Goal: Information Seeking & Learning: Learn about a topic

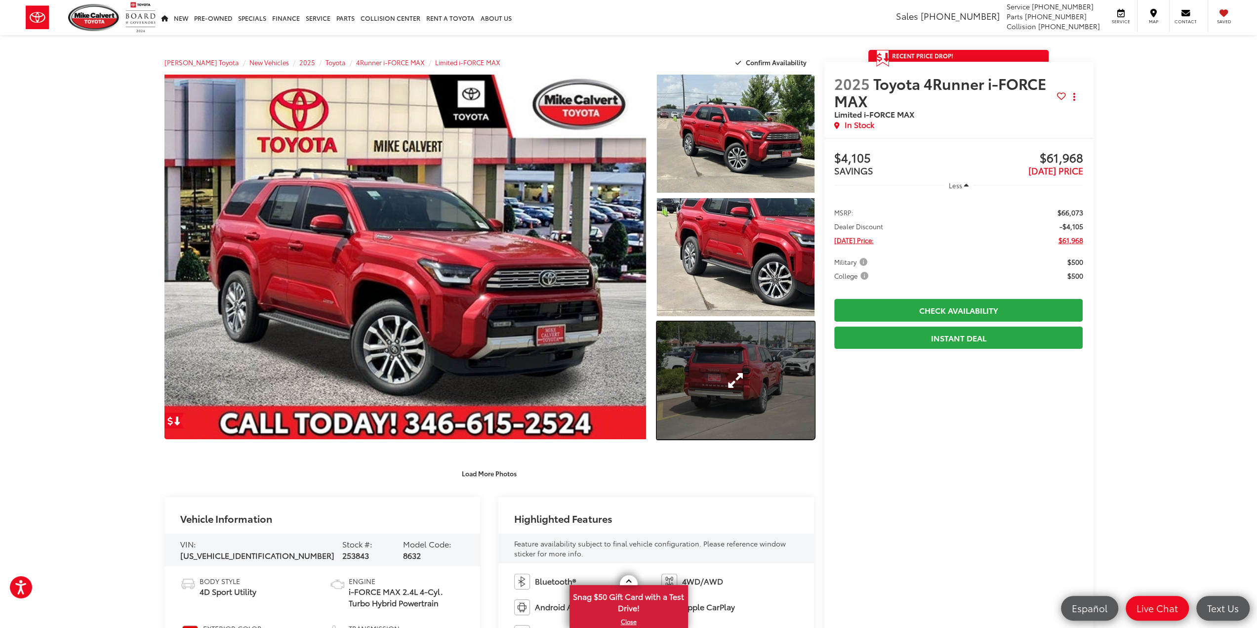
click at [721, 365] on link "Expand Photo 3" at bounding box center [735, 380] width 157 height 118
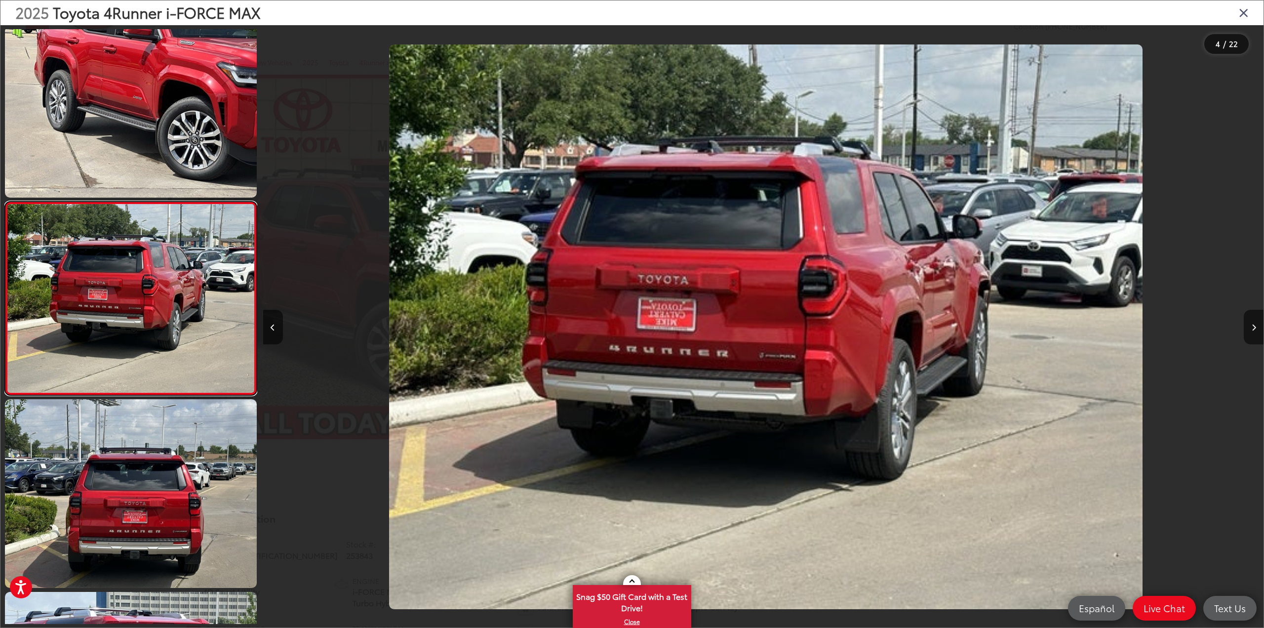
scroll to position [0, 3002]
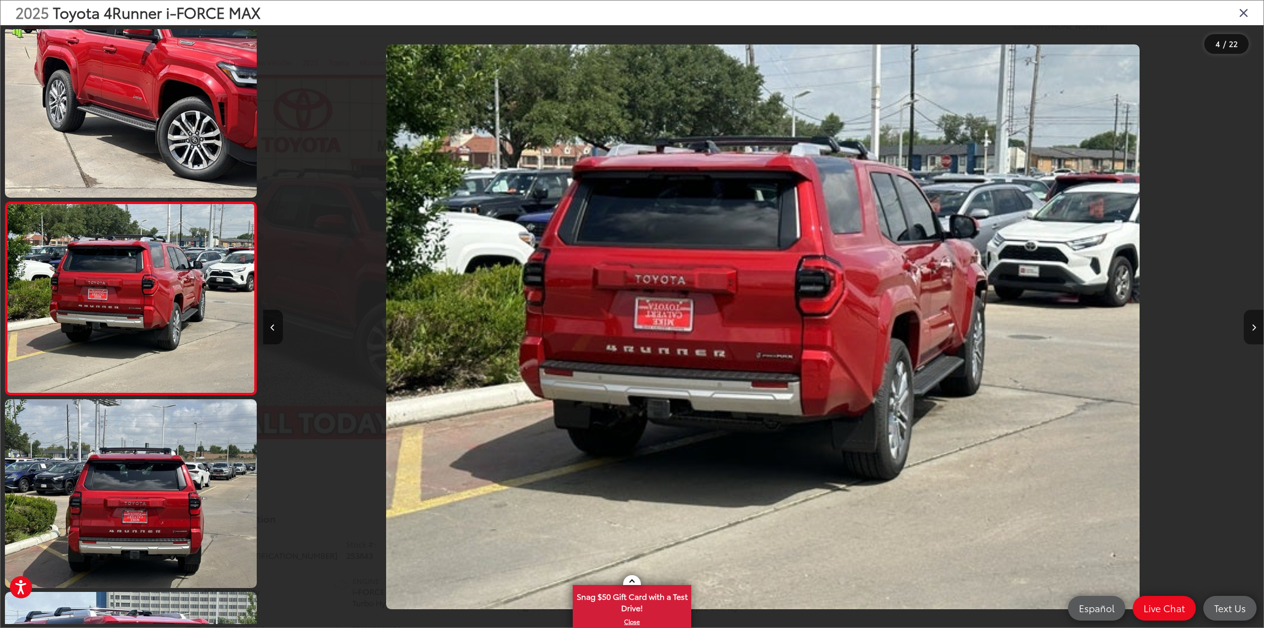
click at [1248, 325] on button "Next image" at bounding box center [1254, 327] width 20 height 35
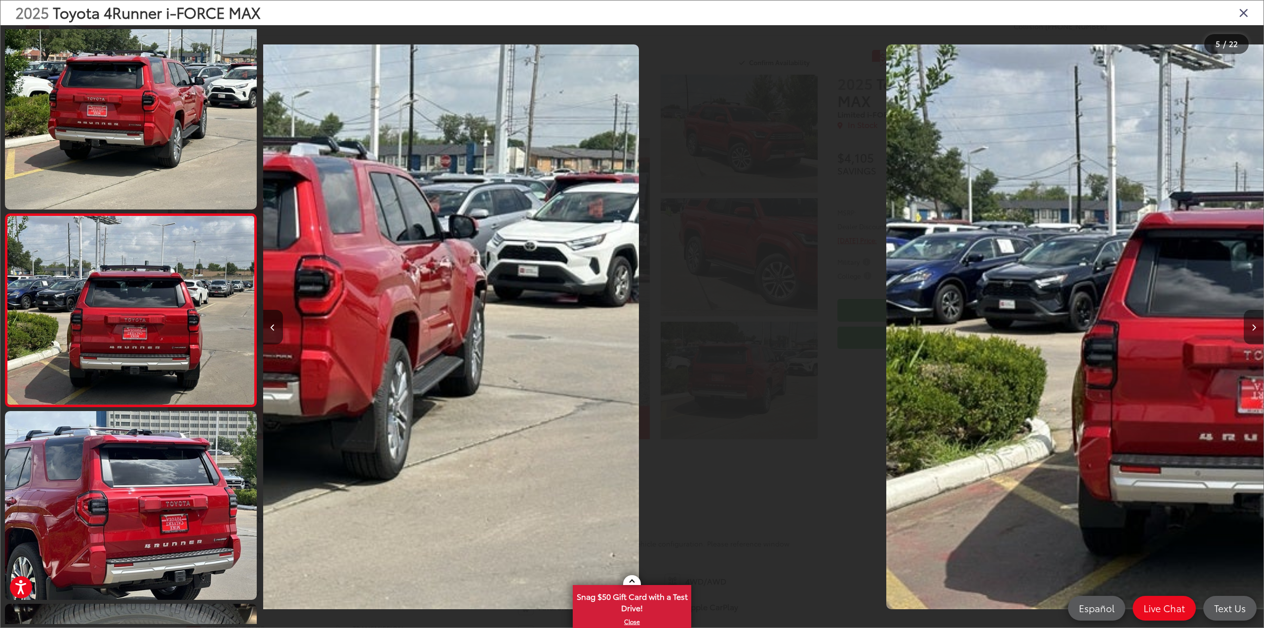
scroll to position [599, 0]
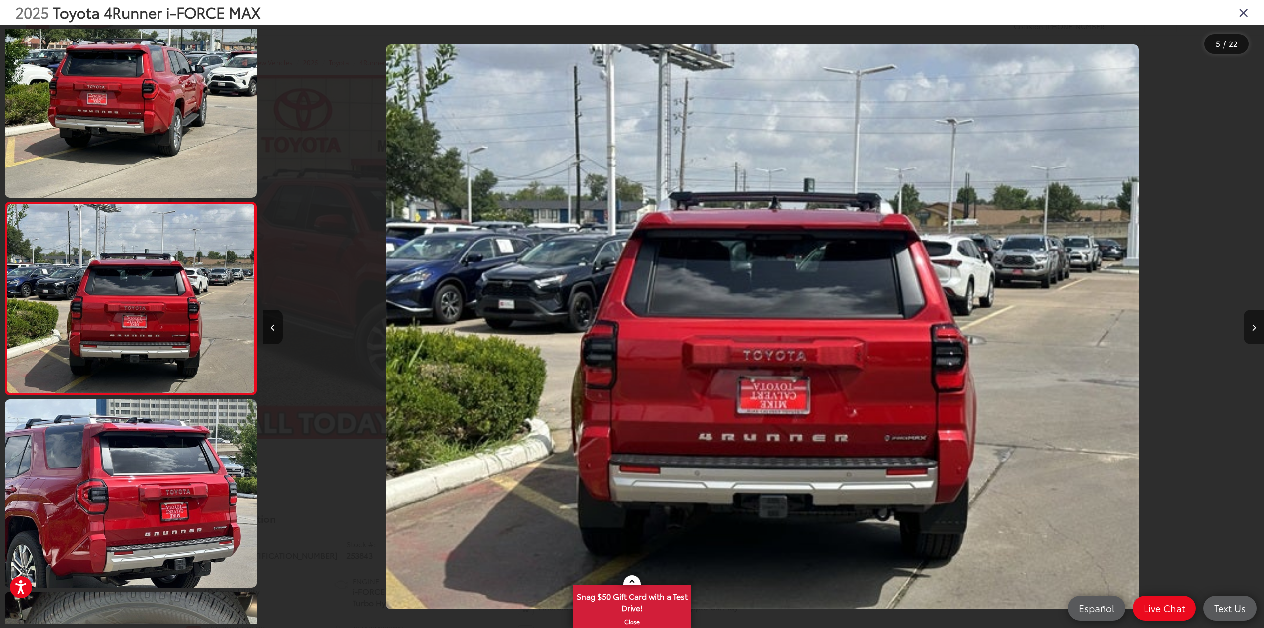
click at [1248, 325] on button "Next image" at bounding box center [1254, 327] width 20 height 35
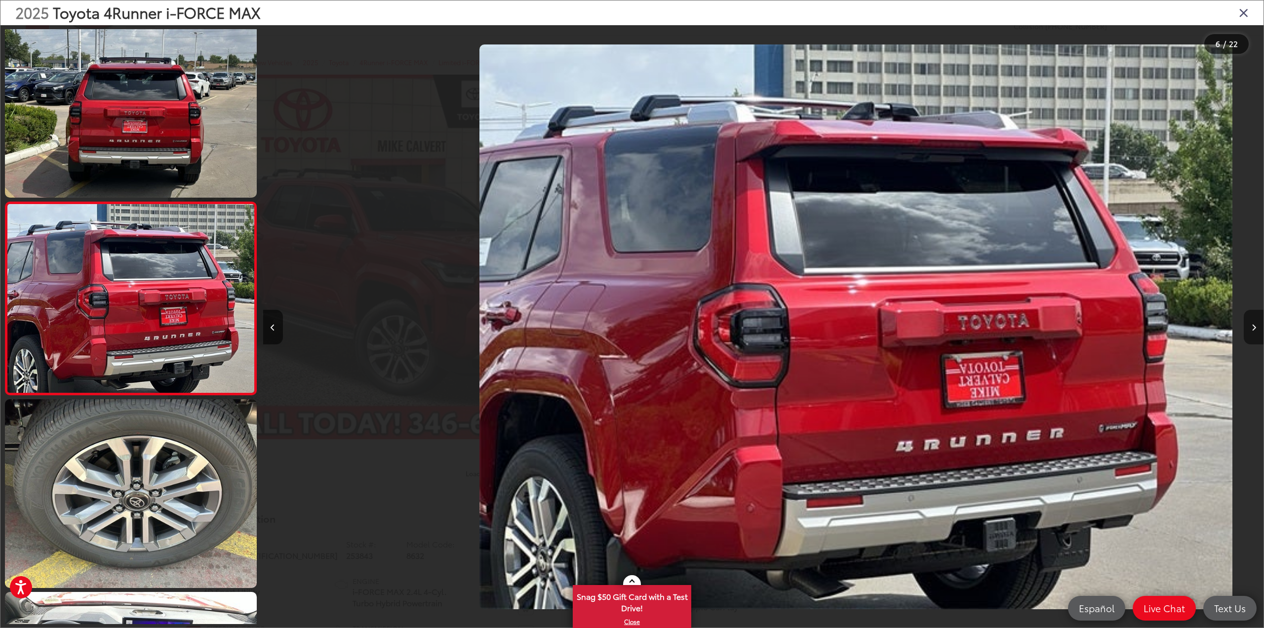
scroll to position [0, 5004]
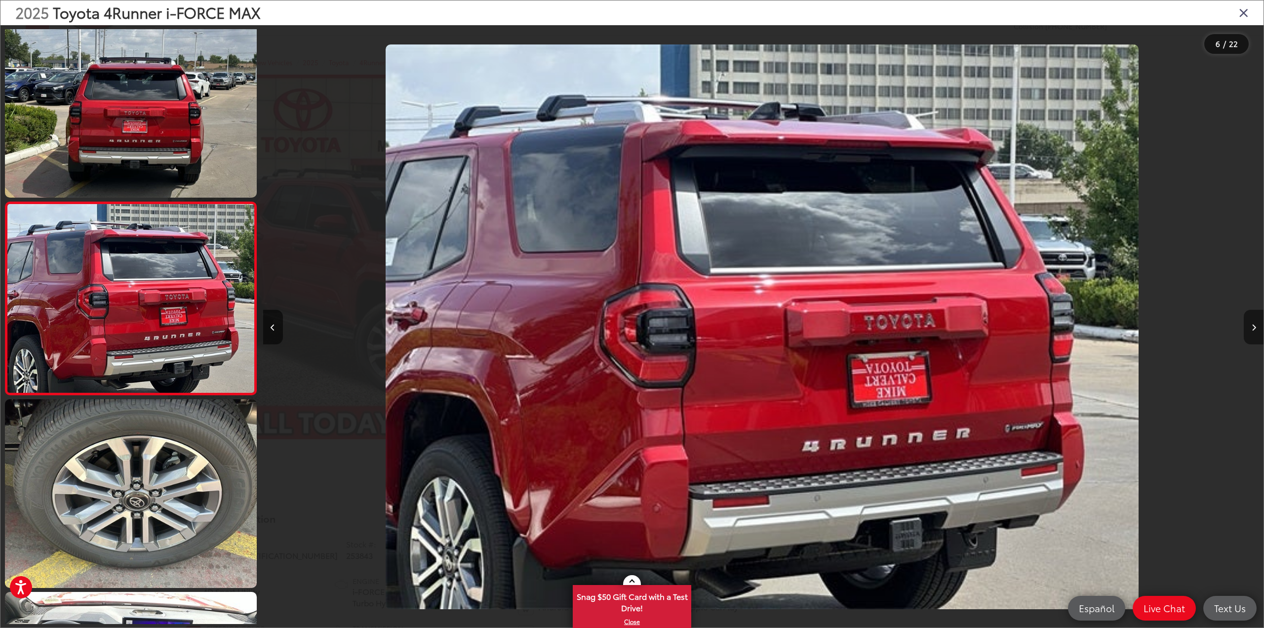
click at [1249, 324] on button "Next image" at bounding box center [1254, 327] width 20 height 35
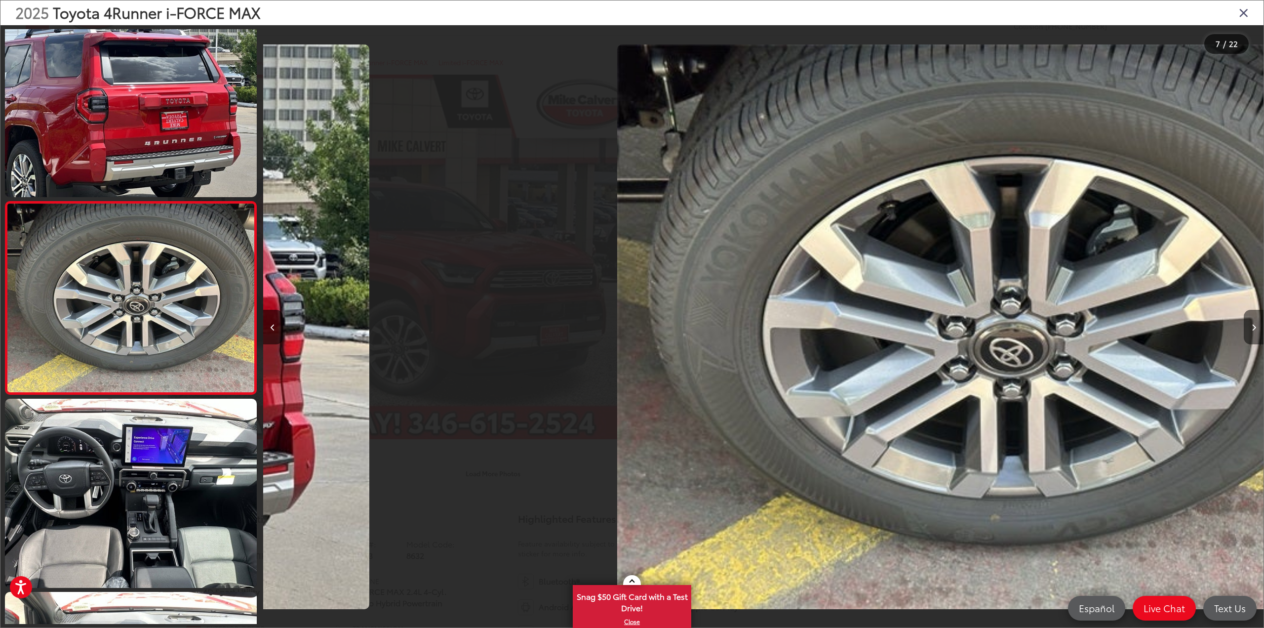
scroll to position [0, 6004]
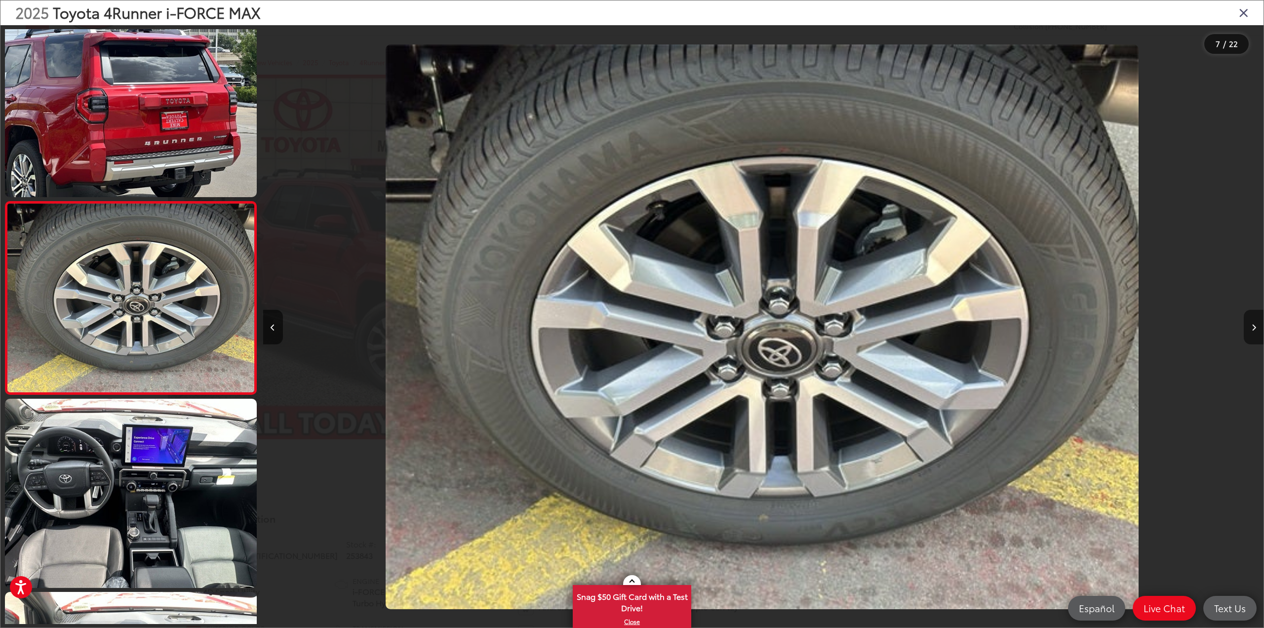
click at [1249, 324] on button "Next image" at bounding box center [1254, 327] width 20 height 35
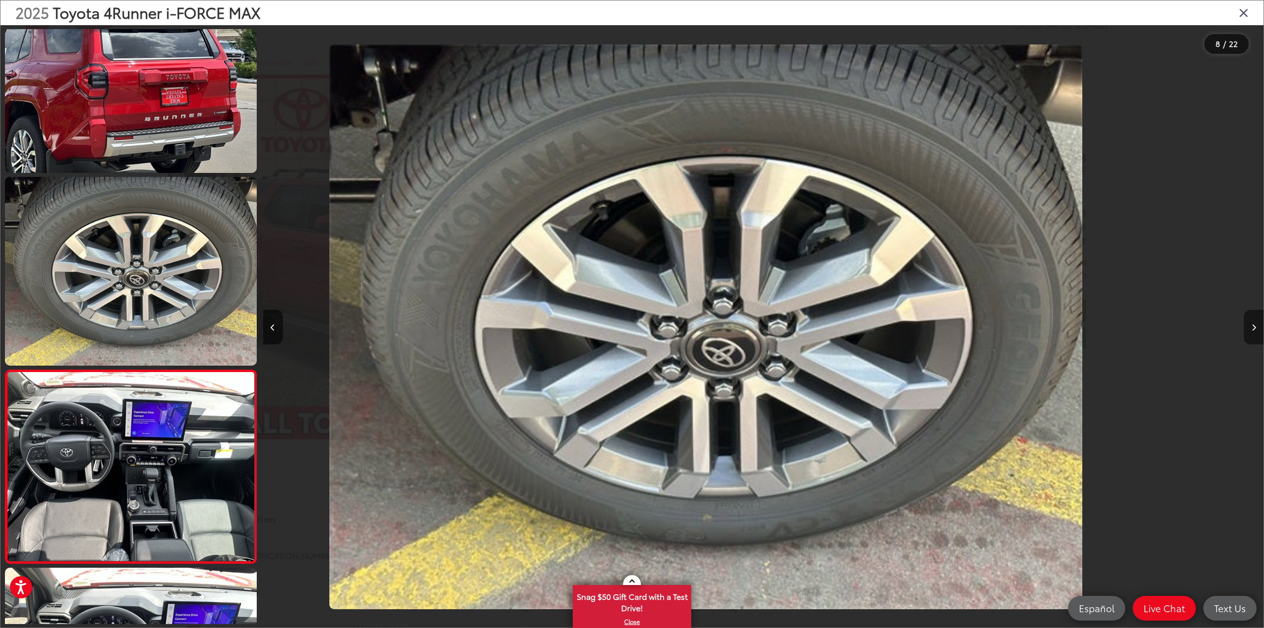
scroll to position [0, 0]
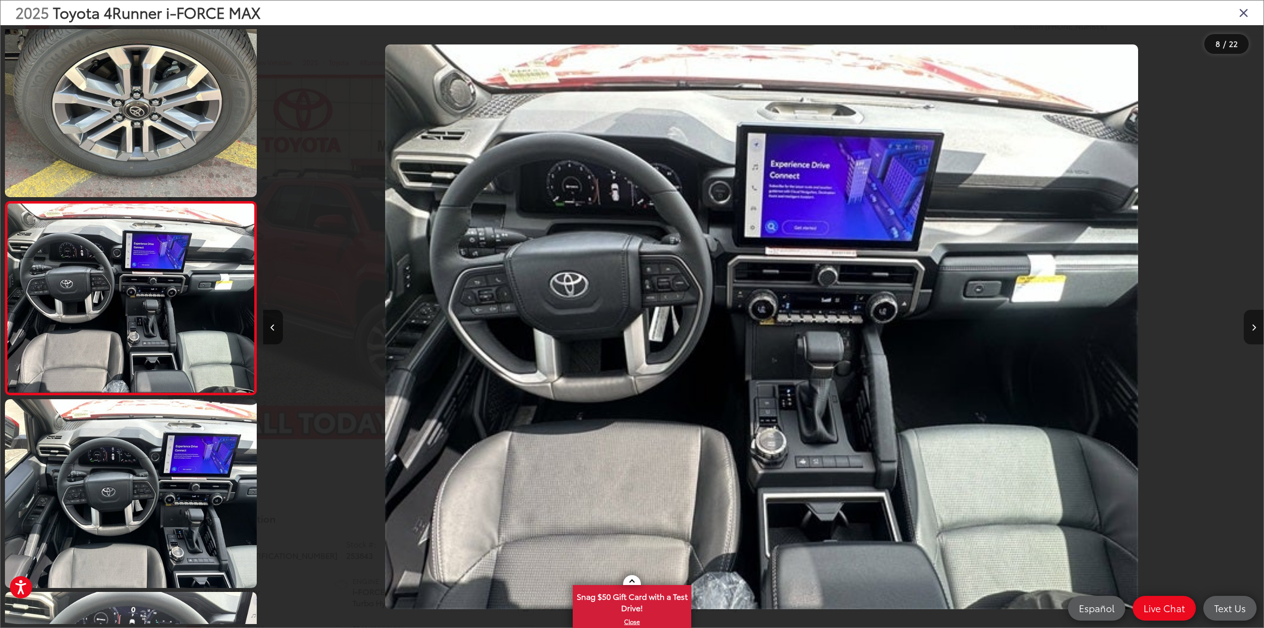
click at [1249, 324] on button "Next image" at bounding box center [1254, 327] width 20 height 35
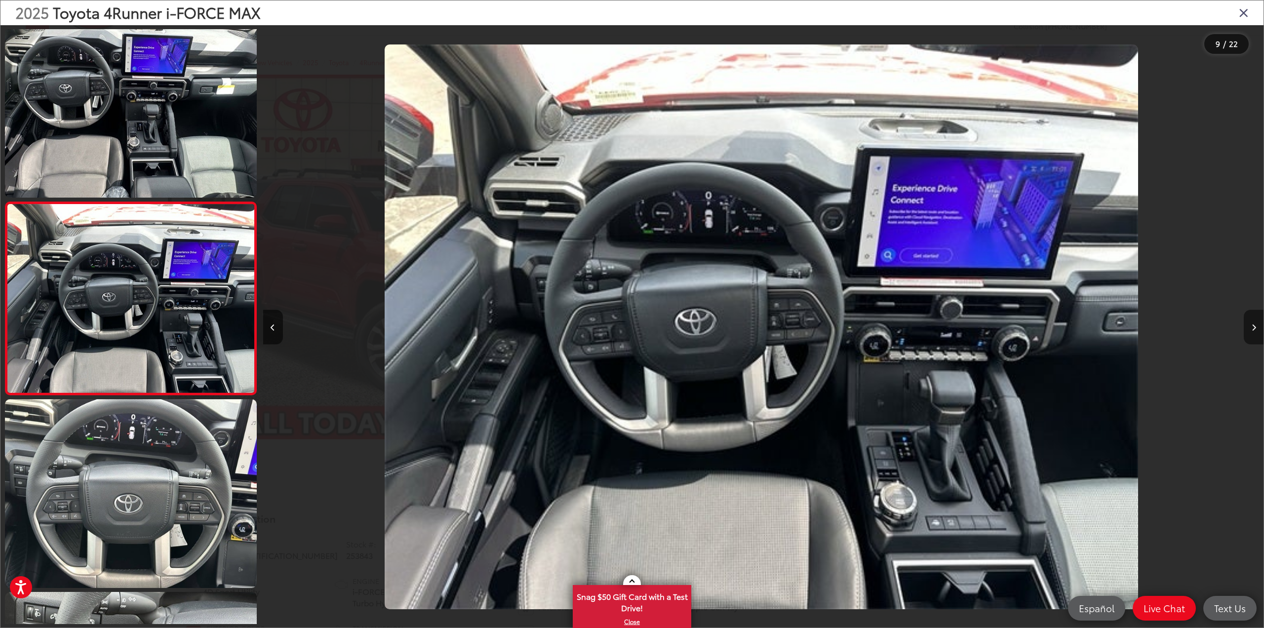
click at [1253, 326] on icon "Next image" at bounding box center [1254, 327] width 4 height 7
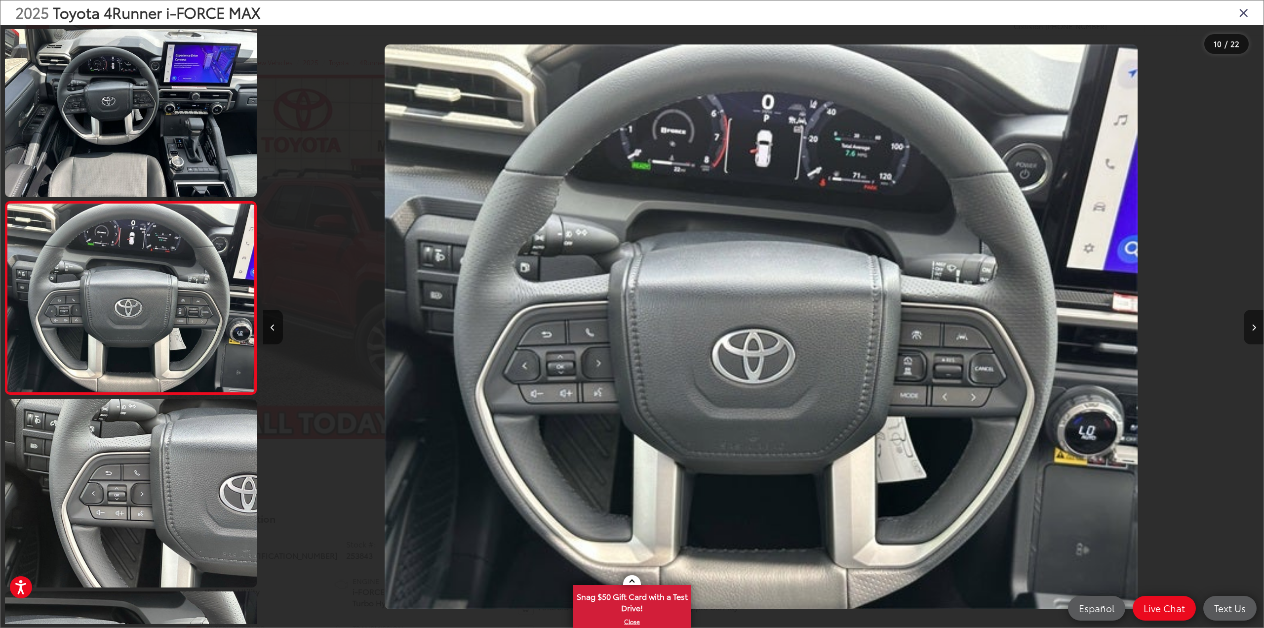
click at [1253, 326] on icon "Next image" at bounding box center [1254, 327] width 4 height 7
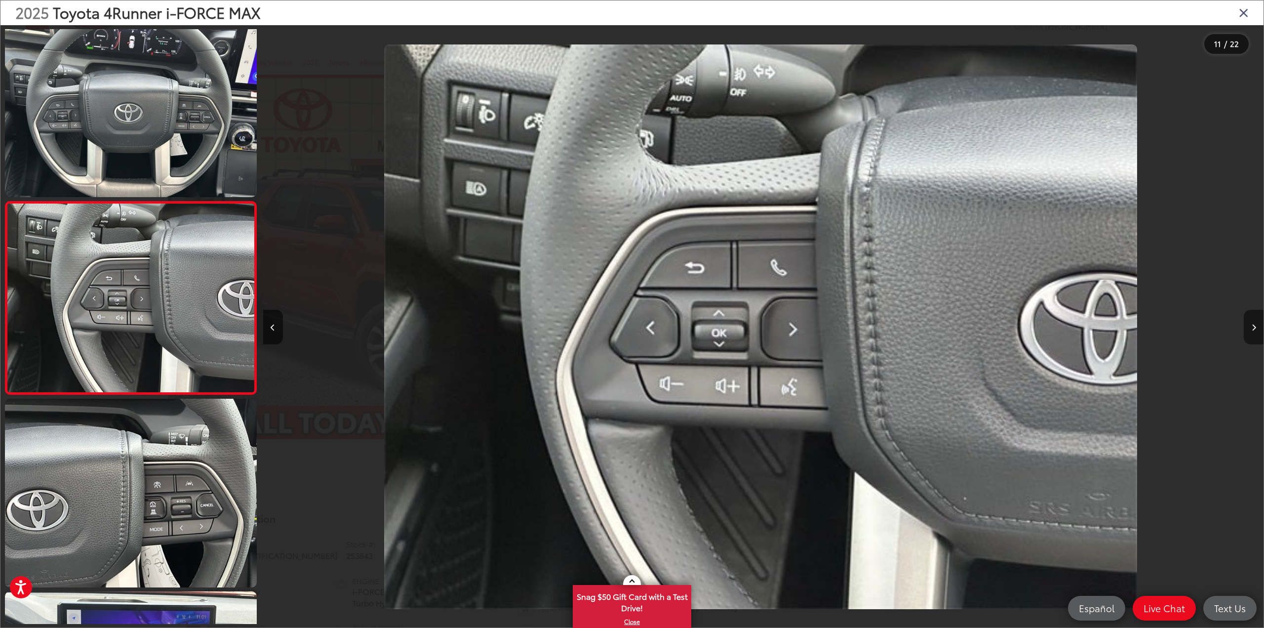
click at [1253, 326] on icon "Next image" at bounding box center [1254, 327] width 4 height 7
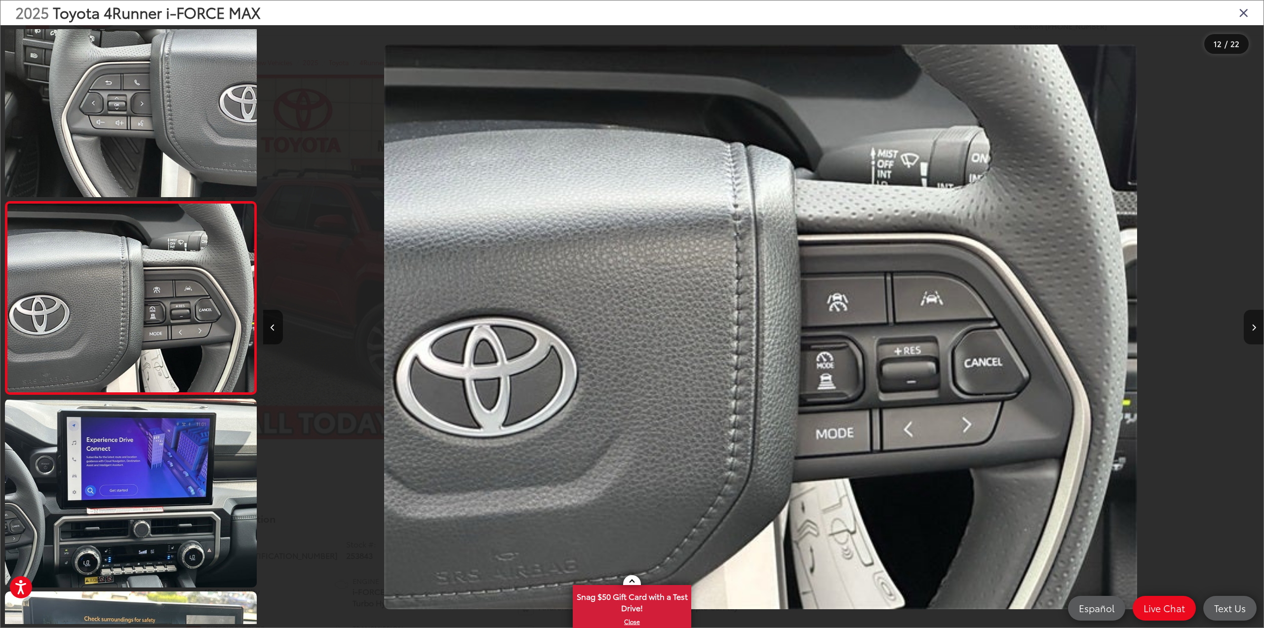
click at [1253, 326] on icon "Next image" at bounding box center [1254, 327] width 4 height 7
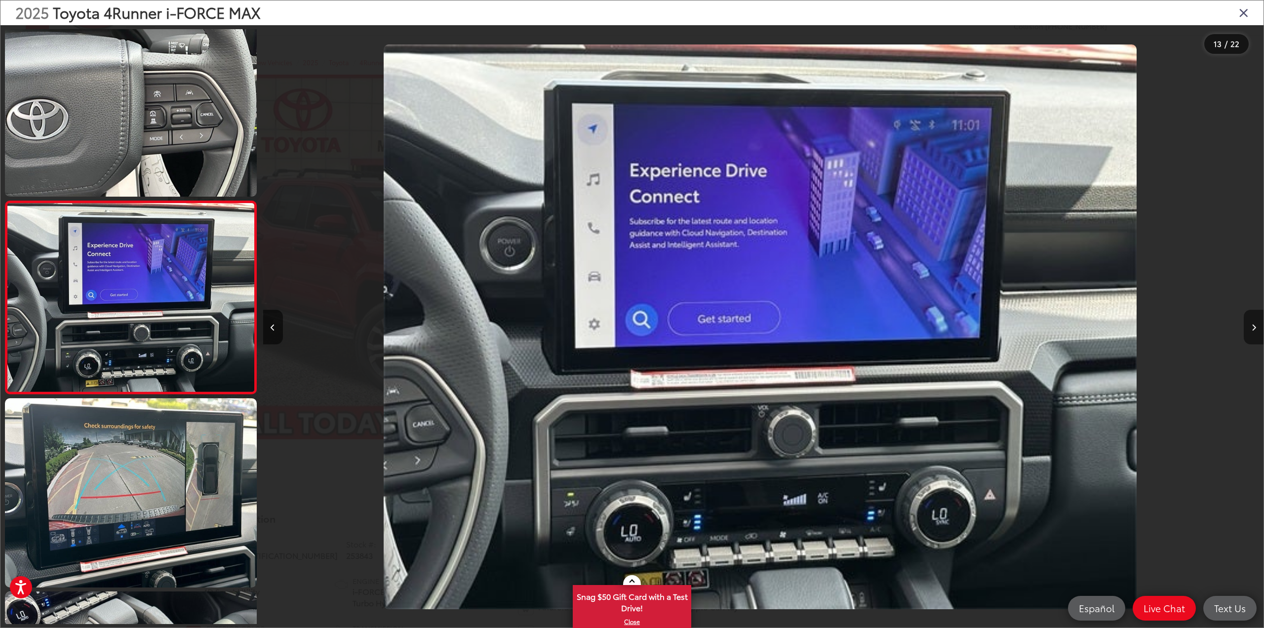
click at [1253, 326] on icon "Next image" at bounding box center [1254, 327] width 4 height 7
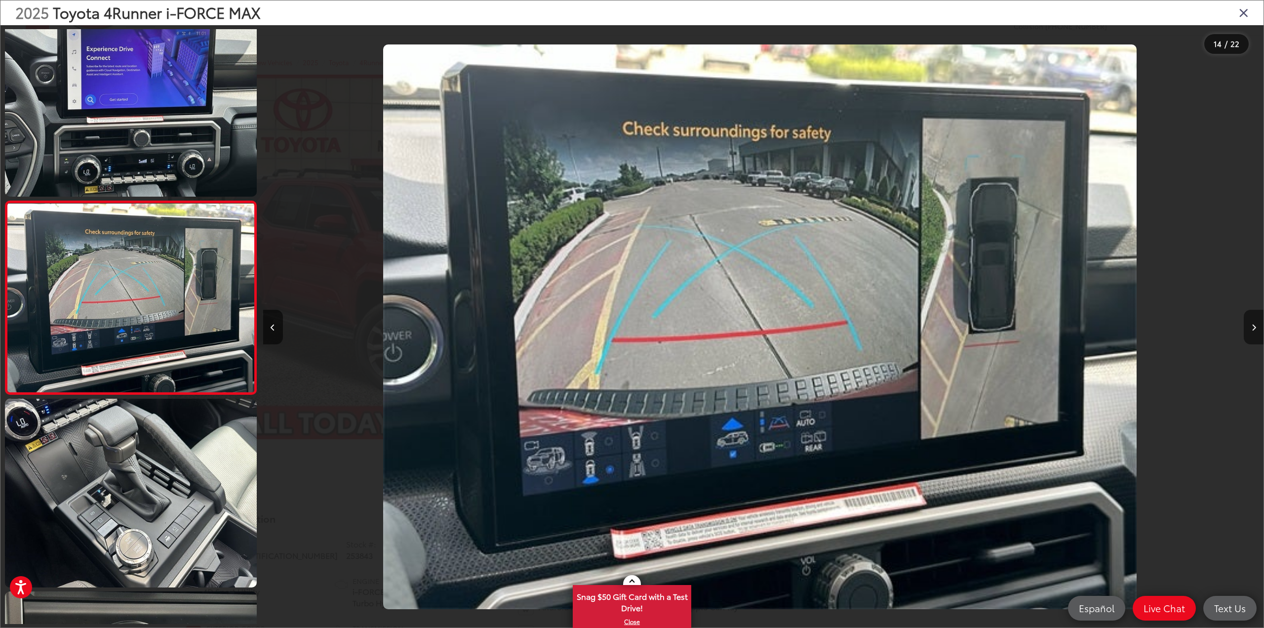
click at [1253, 326] on icon "Next image" at bounding box center [1254, 327] width 4 height 7
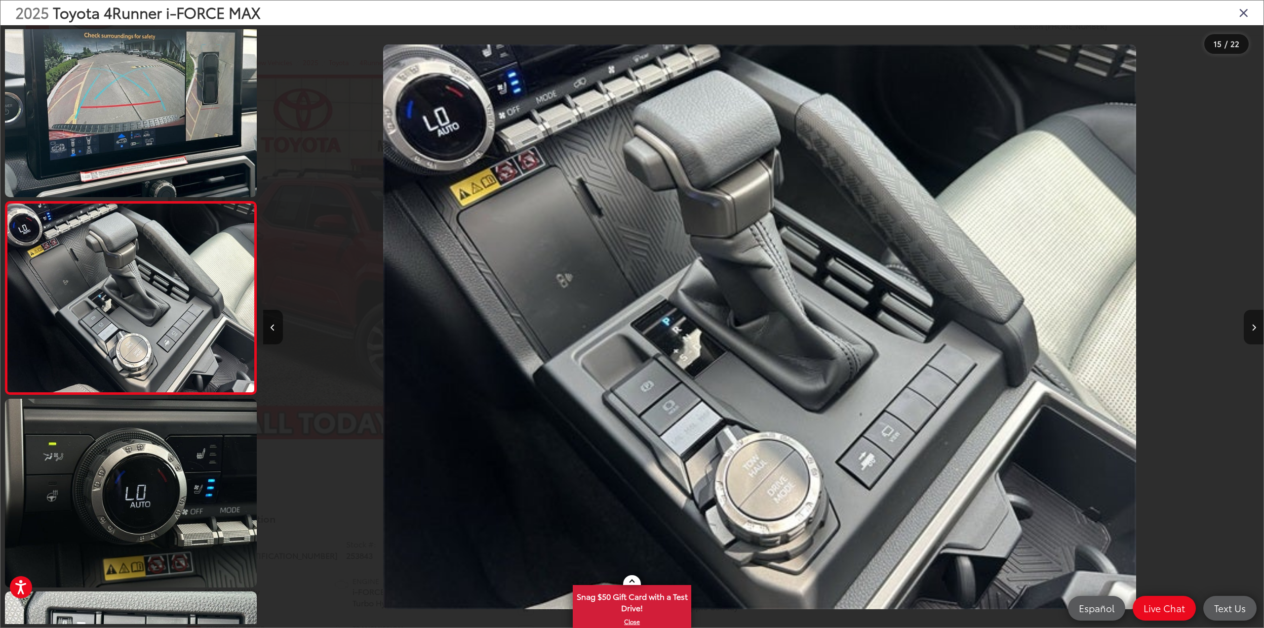
click at [1253, 326] on icon "Next image" at bounding box center [1254, 327] width 4 height 7
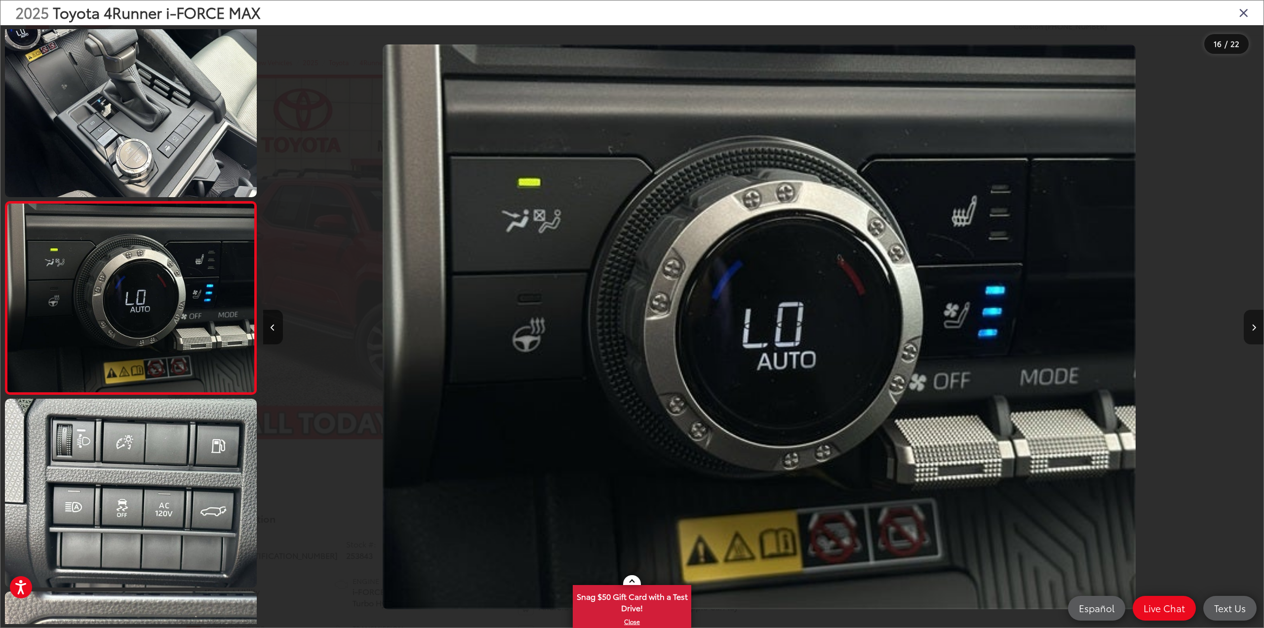
click at [1253, 326] on icon "Next image" at bounding box center [1254, 327] width 4 height 7
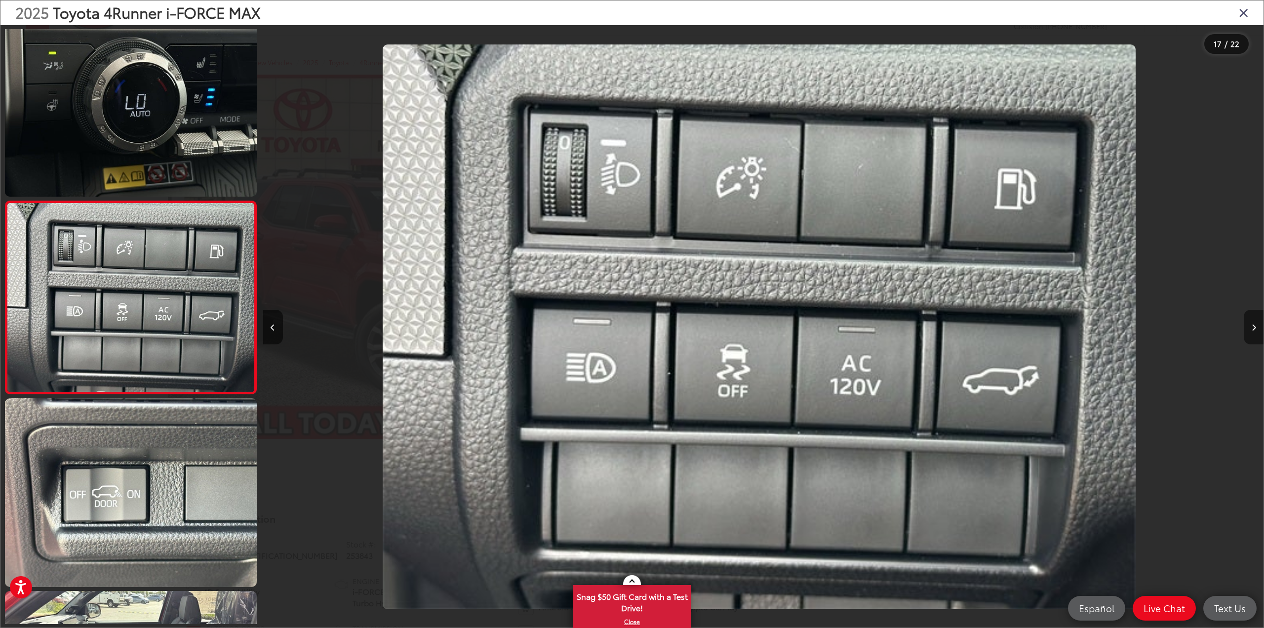
click at [1253, 326] on icon "Next image" at bounding box center [1254, 327] width 4 height 7
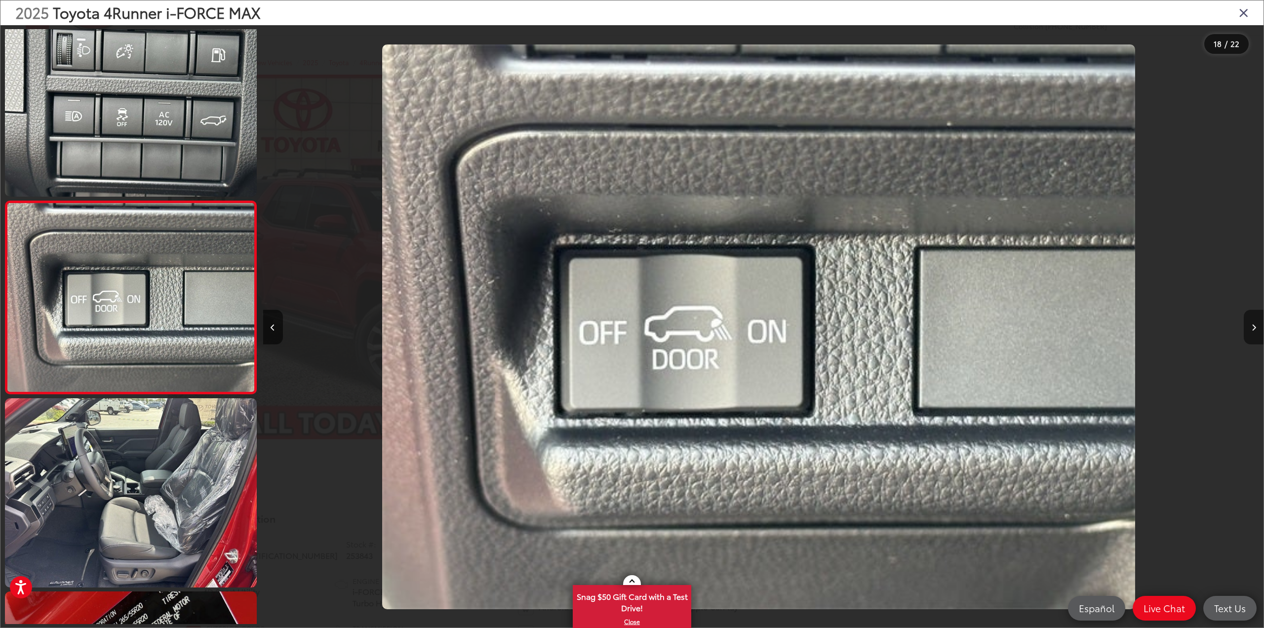
click at [1253, 326] on icon "Next image" at bounding box center [1254, 327] width 4 height 7
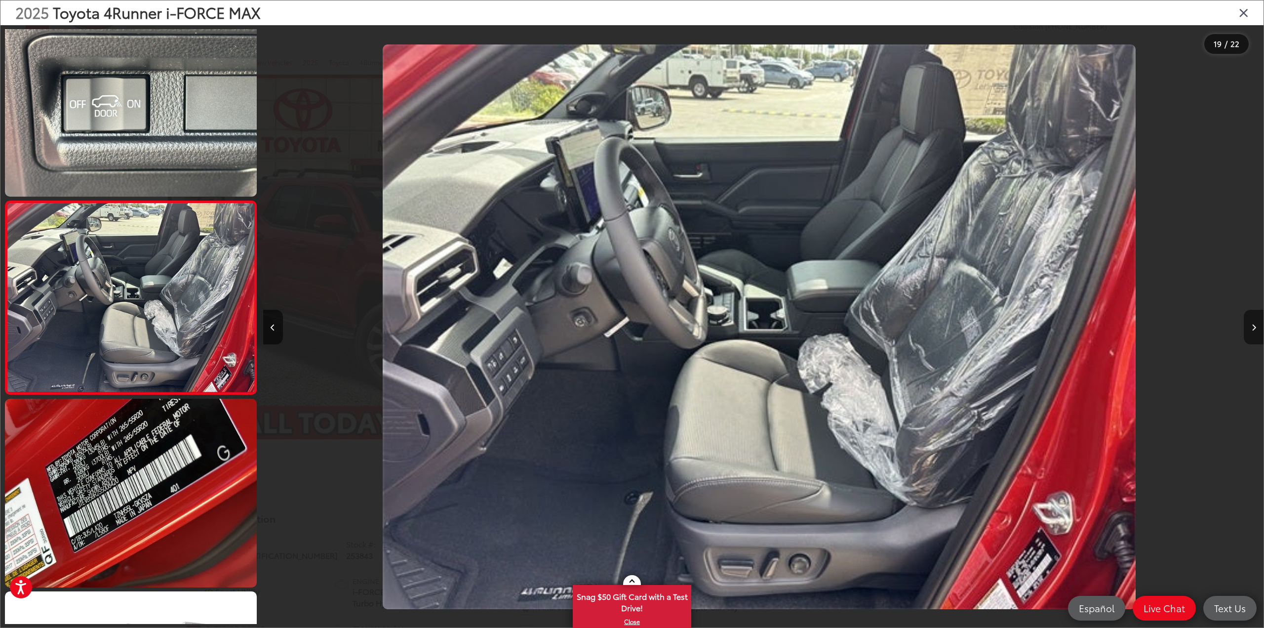
click at [1253, 326] on icon "Next image" at bounding box center [1254, 327] width 4 height 7
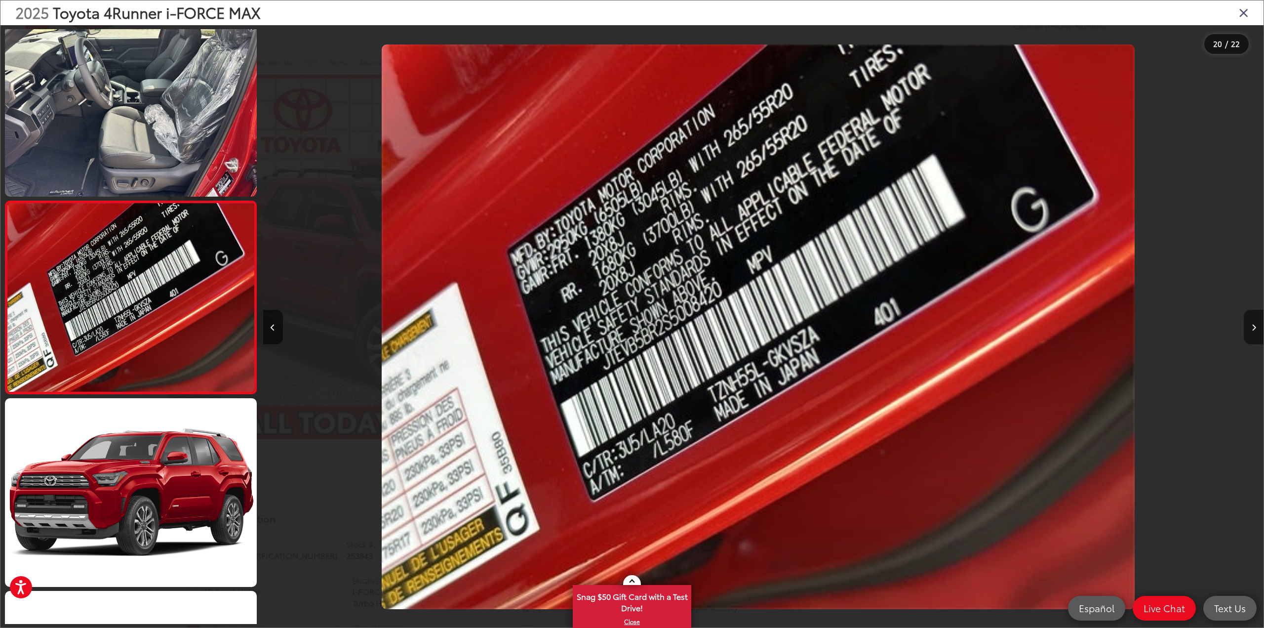
click at [1253, 326] on icon "Next image" at bounding box center [1254, 327] width 4 height 7
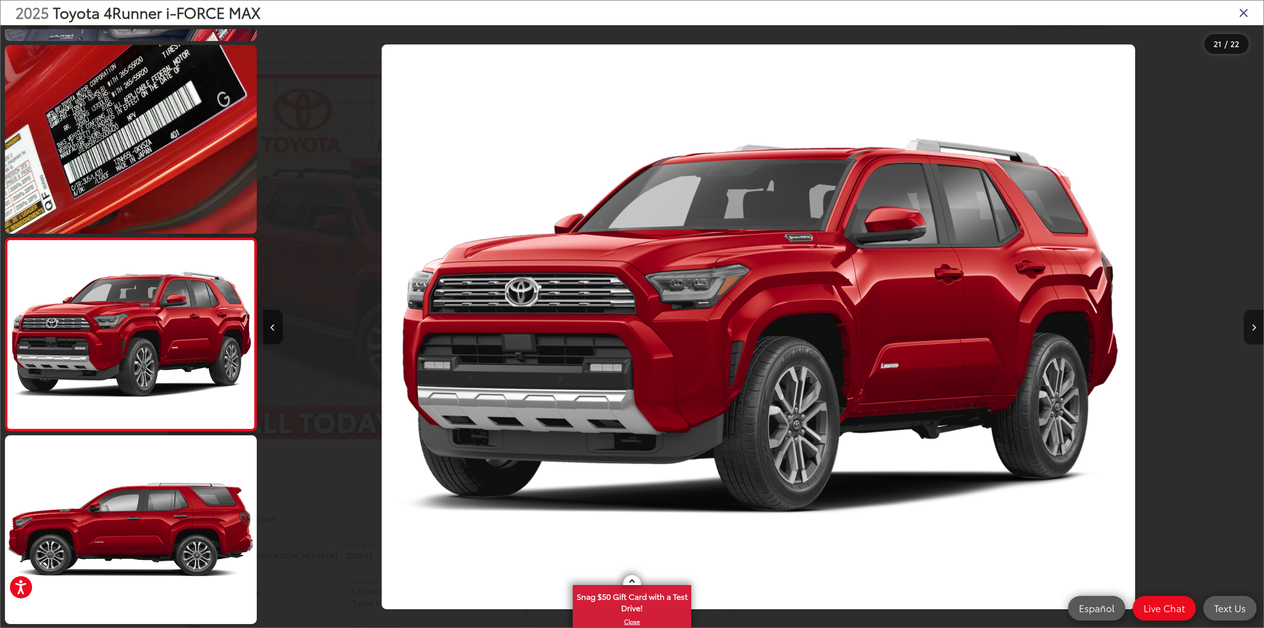
click at [1253, 326] on icon "Next image" at bounding box center [1254, 327] width 4 height 7
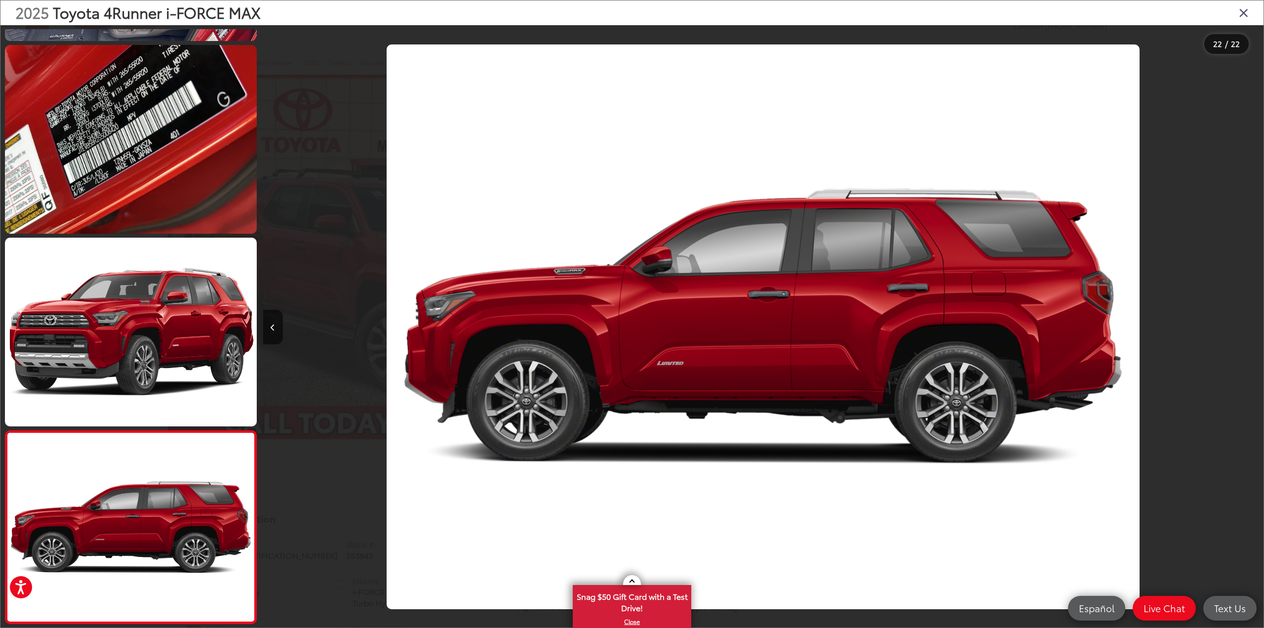
click at [1253, 326] on div at bounding box center [1138, 326] width 250 height 603
